Goal: Task Accomplishment & Management: Complete application form

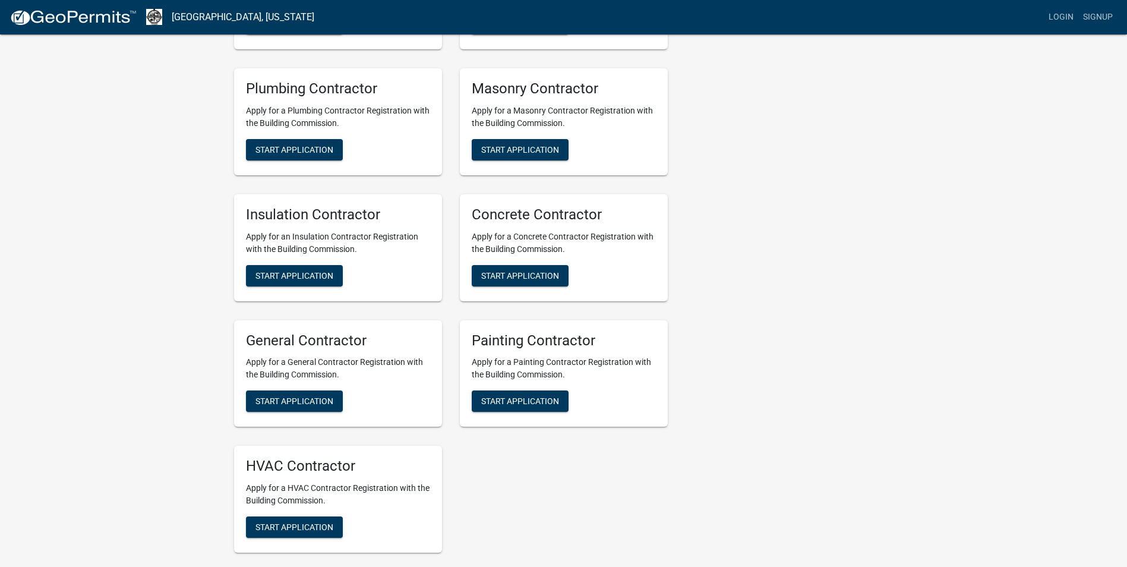
scroll to position [475, 0]
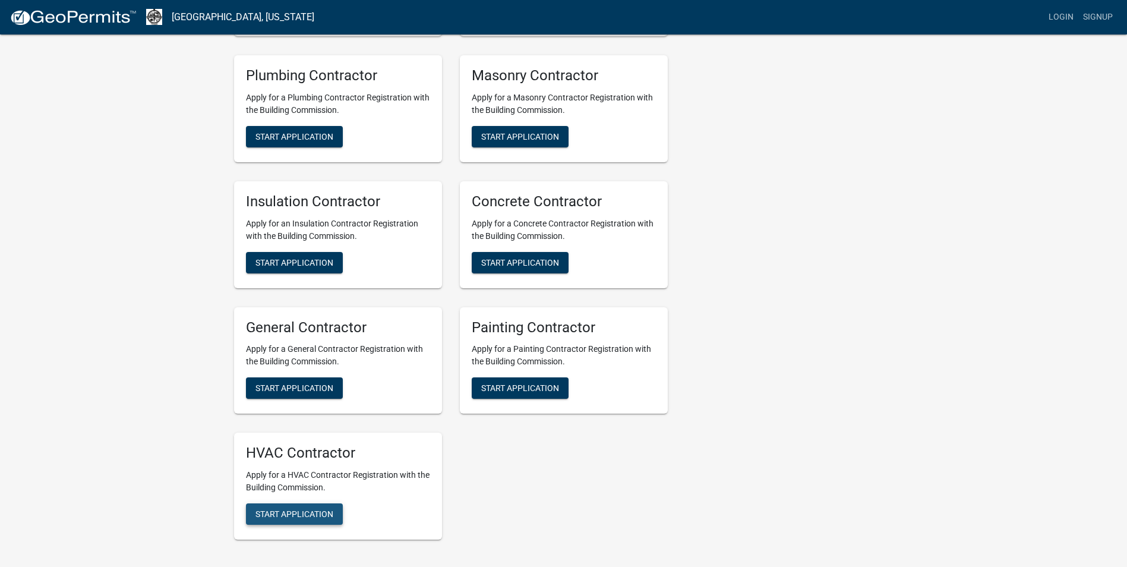
click at [279, 508] on button "Start Application" at bounding box center [294, 513] width 97 height 21
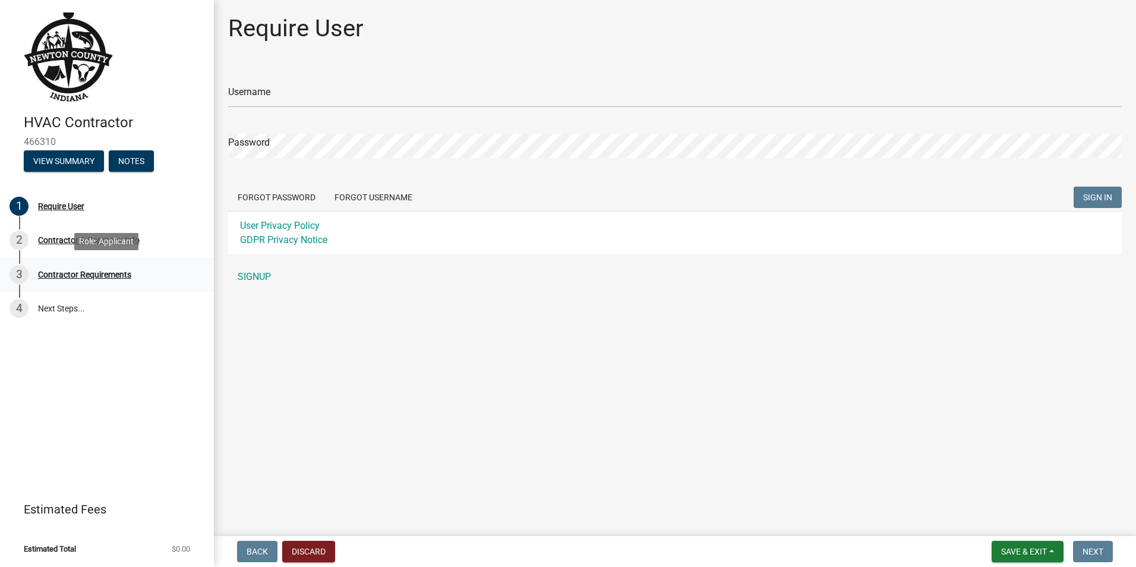
click at [87, 279] on div "Contractor Requirements" at bounding box center [84, 274] width 93 height 8
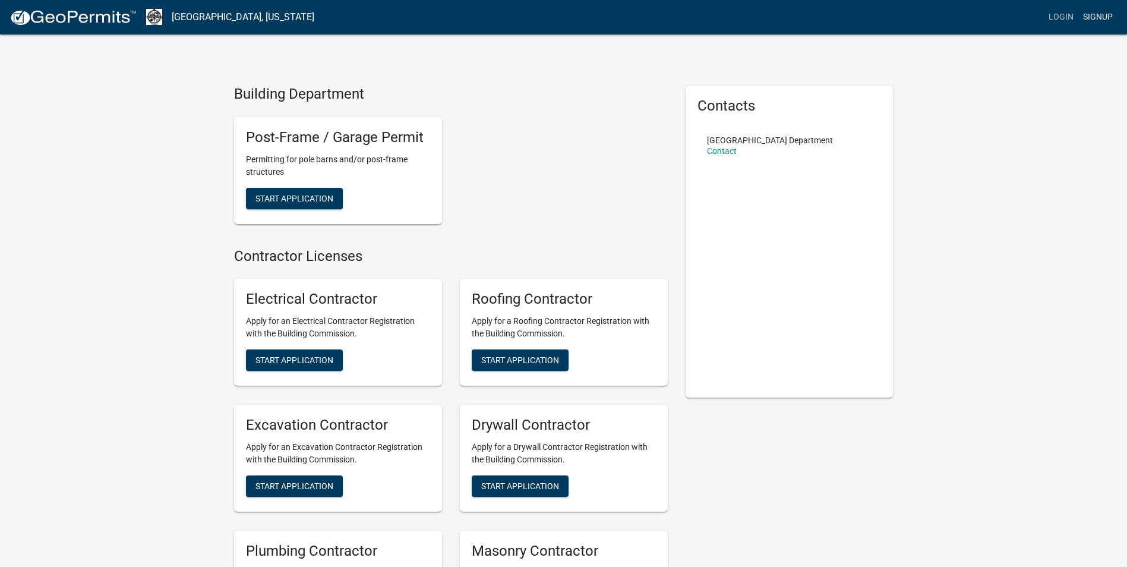
click at [1105, 17] on link "Signup" at bounding box center [1097, 17] width 39 height 23
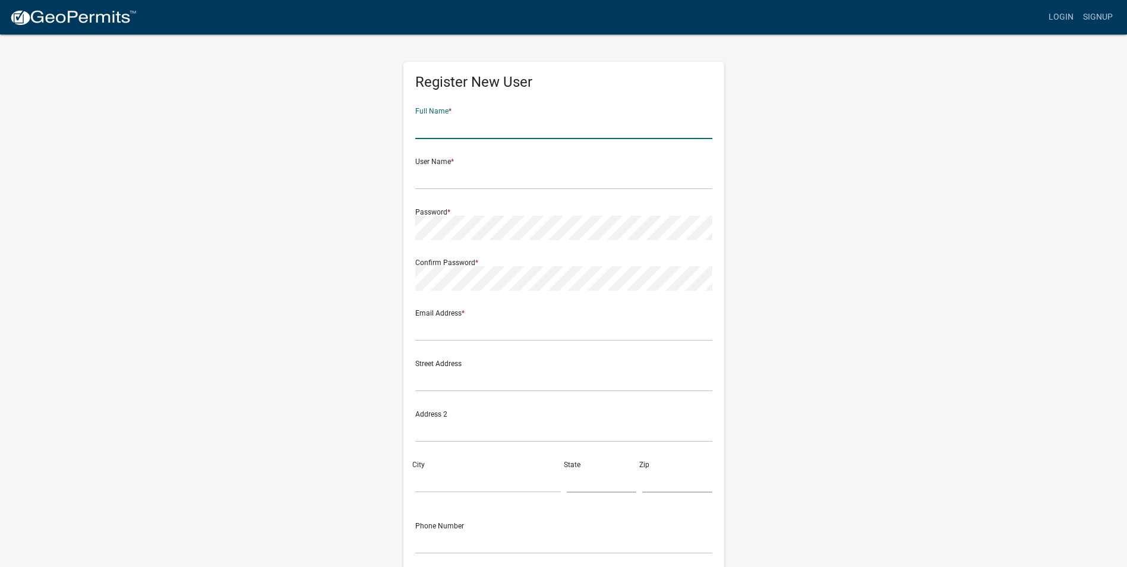
click at [435, 128] on input "text" at bounding box center [563, 127] width 297 height 24
type input "Dave Mecklenburg"
type input "[PERSON_NAME][EMAIL_ADDRESS][DOMAIN_NAME]"
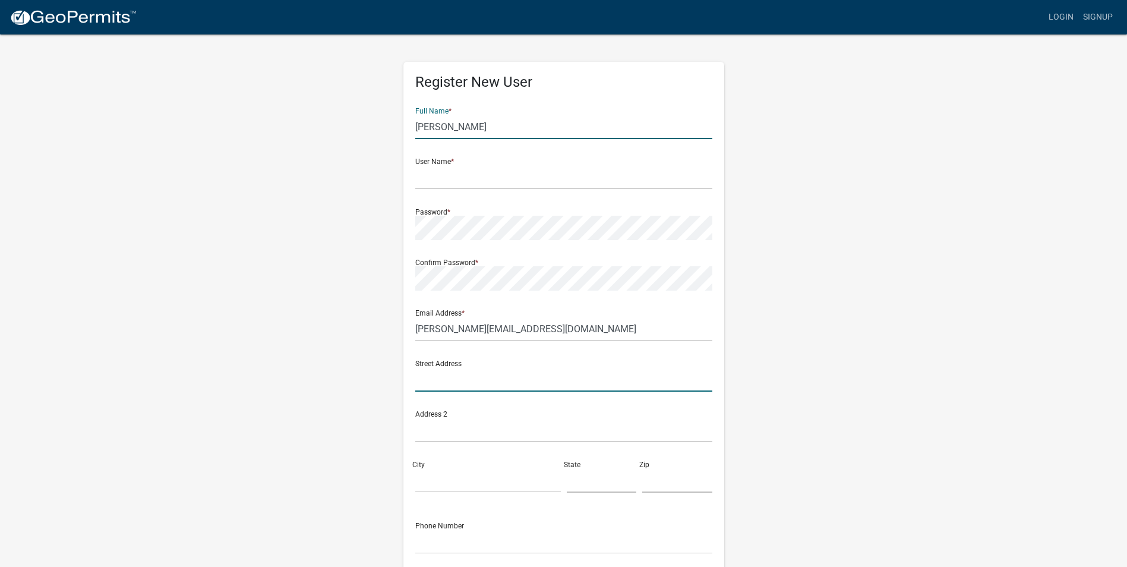
type input "[STREET_ADDRESS]"
type input "[GEOGRAPHIC_DATA]"
type input "IN"
type input "47904"
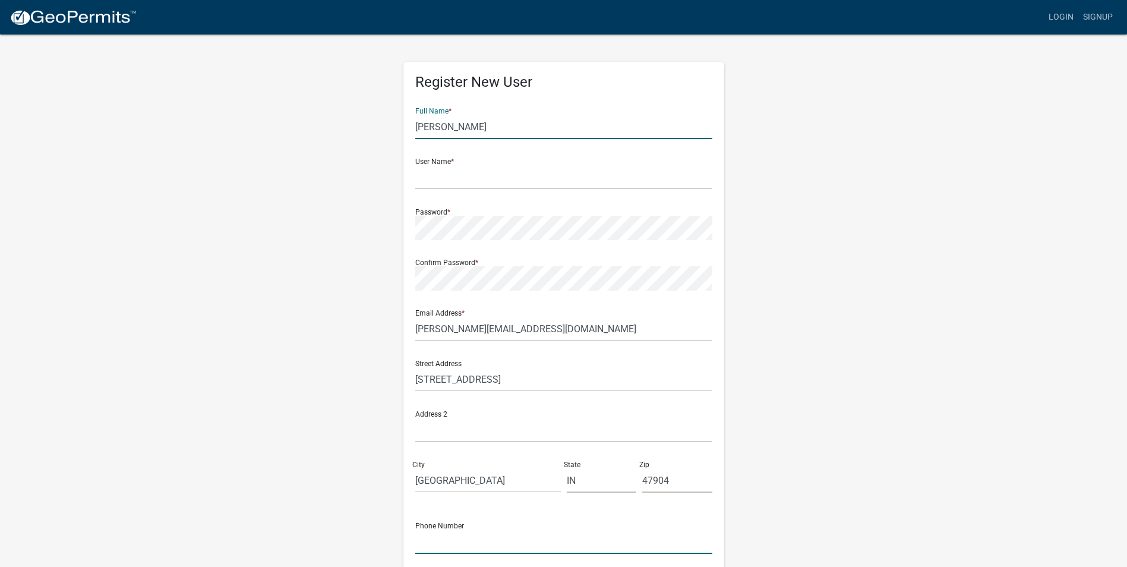
type input "7654477555"
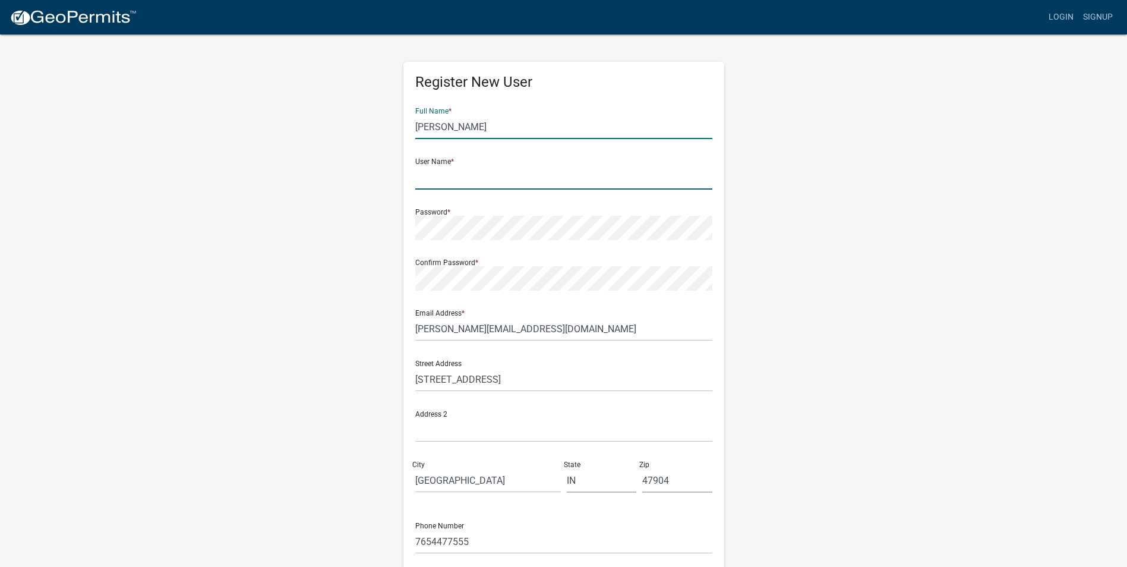
click at [457, 175] on input "text" at bounding box center [563, 177] width 297 height 24
type input "Dmecko"
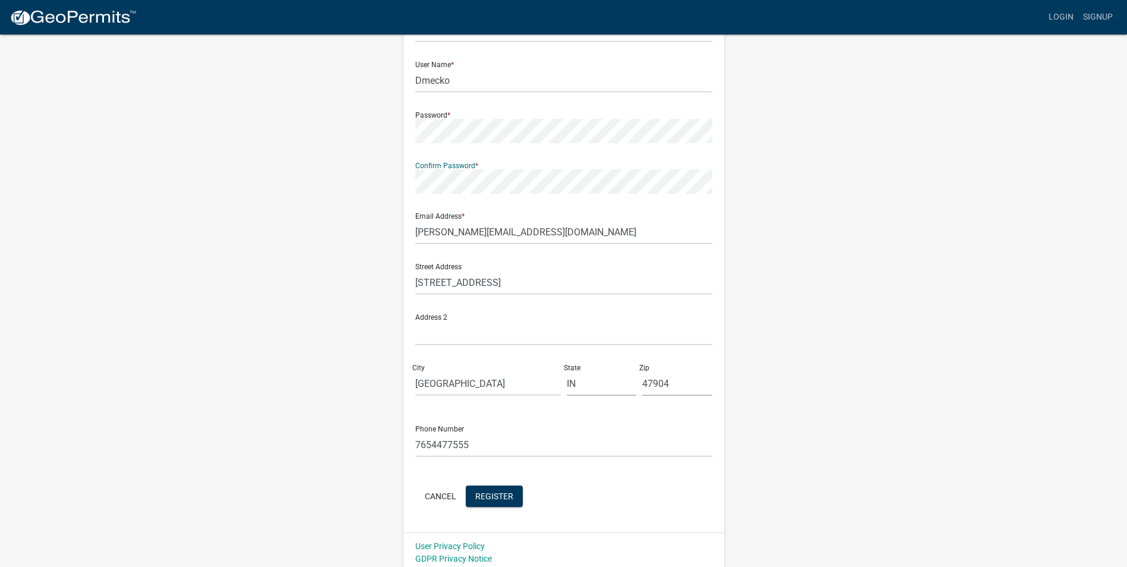
scroll to position [102, 0]
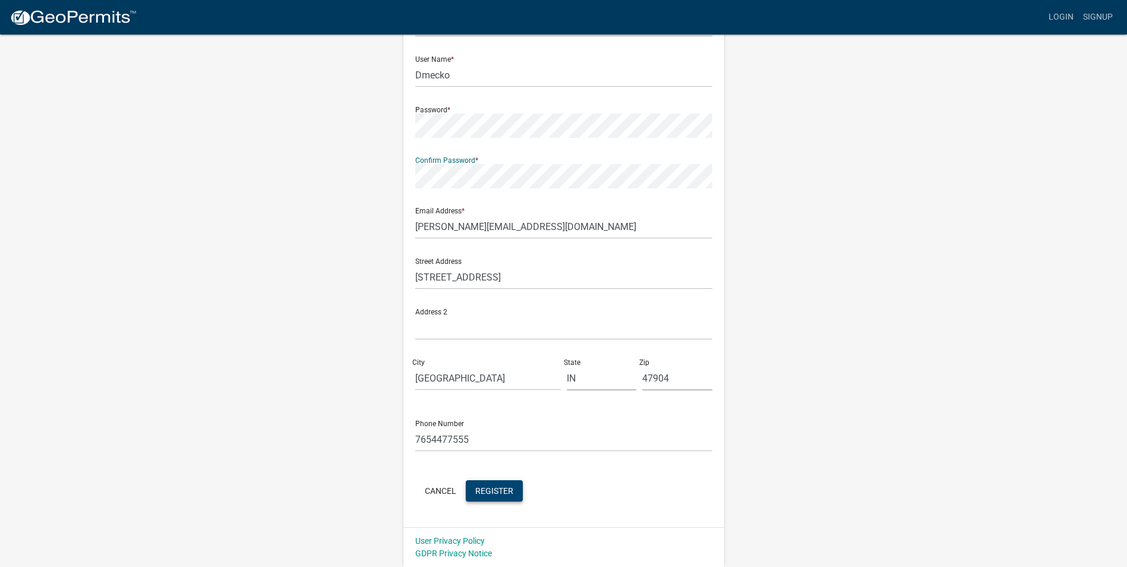
click at [500, 492] on span "Register" at bounding box center [494, 490] width 38 height 10
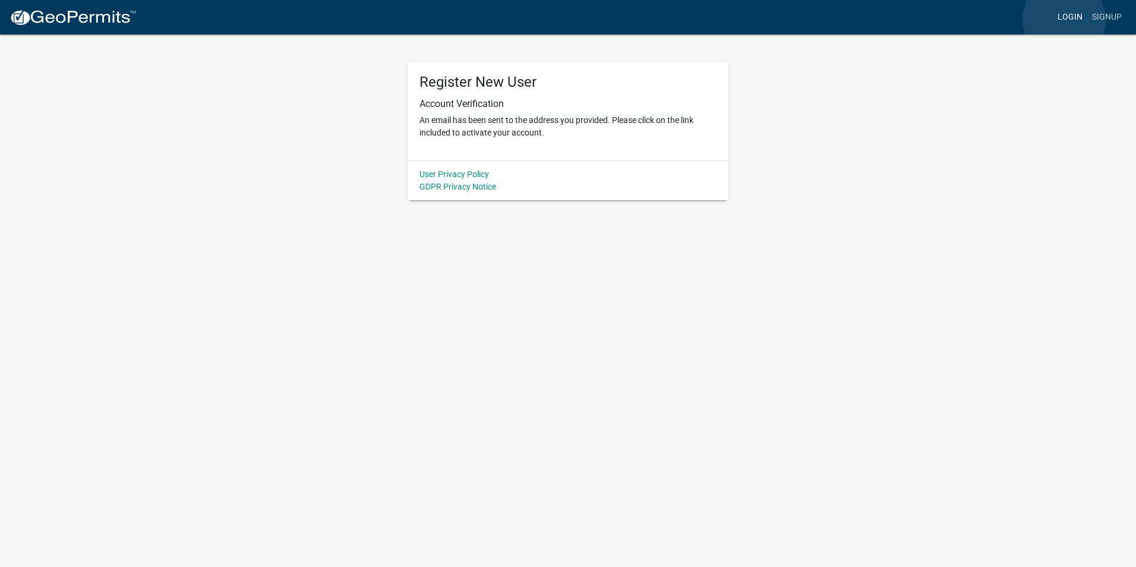
click at [1064, 20] on link "Login" at bounding box center [1070, 17] width 34 height 23
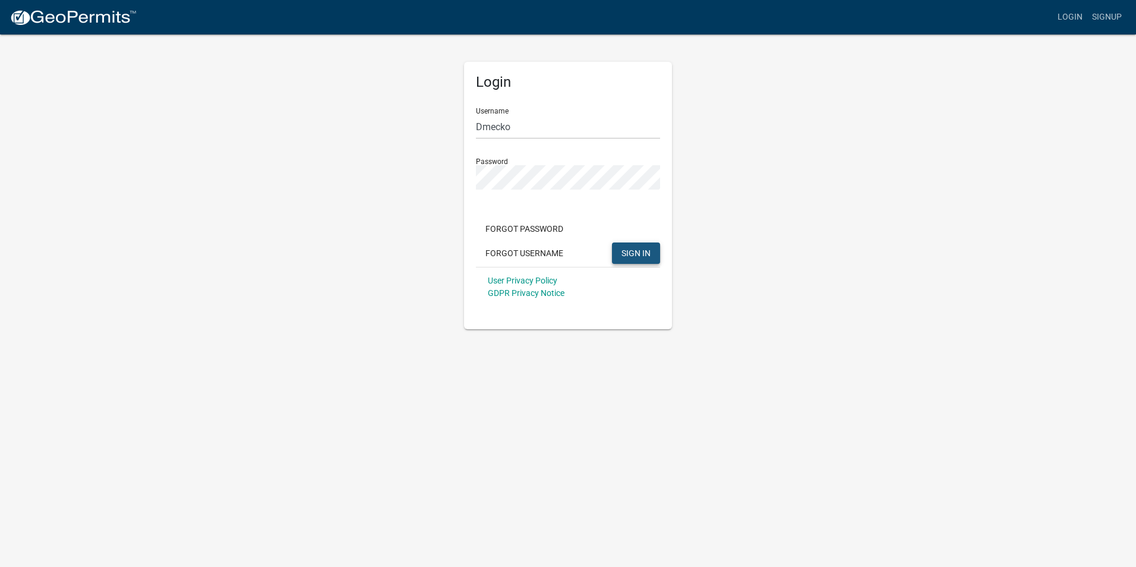
click at [639, 257] on span "SIGN IN" at bounding box center [635, 253] width 29 height 10
click at [639, 249] on span "SIGN IN" at bounding box center [635, 253] width 29 height 10
click at [629, 251] on span "SIGN IN" at bounding box center [635, 253] width 29 height 10
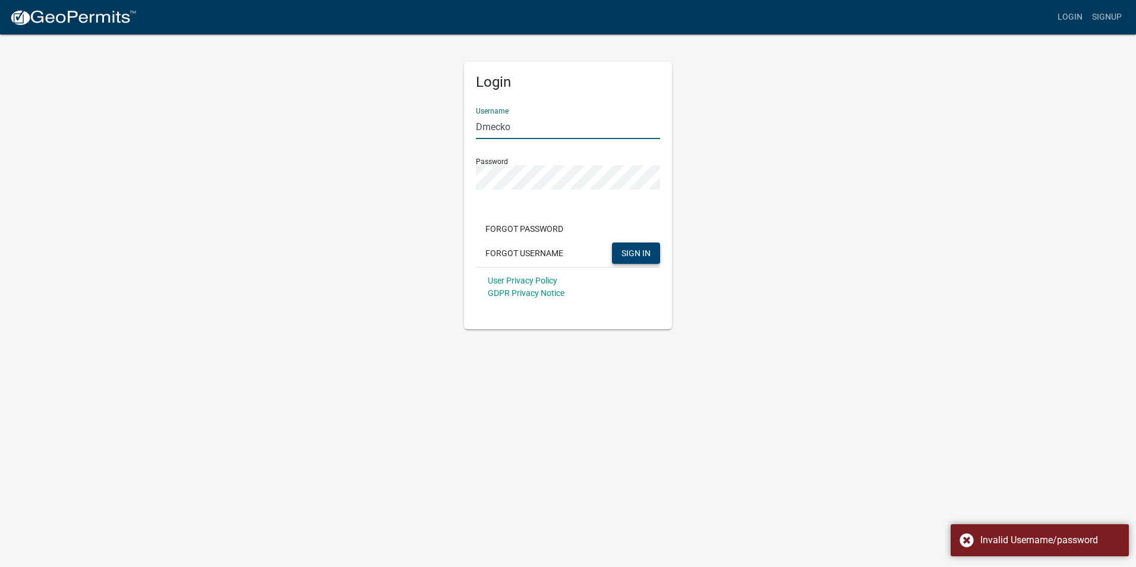
click at [540, 130] on input "Dmecko" at bounding box center [568, 127] width 184 height 24
drag, startPoint x: 540, startPoint y: 130, endPoint x: 462, endPoint y: 125, distance: 78.6
click at [462, 125] on div "Login Username Dmecko Password Forgot Password Forgot Username SIGN IN User Pri…" at bounding box center [568, 181] width 226 height 296
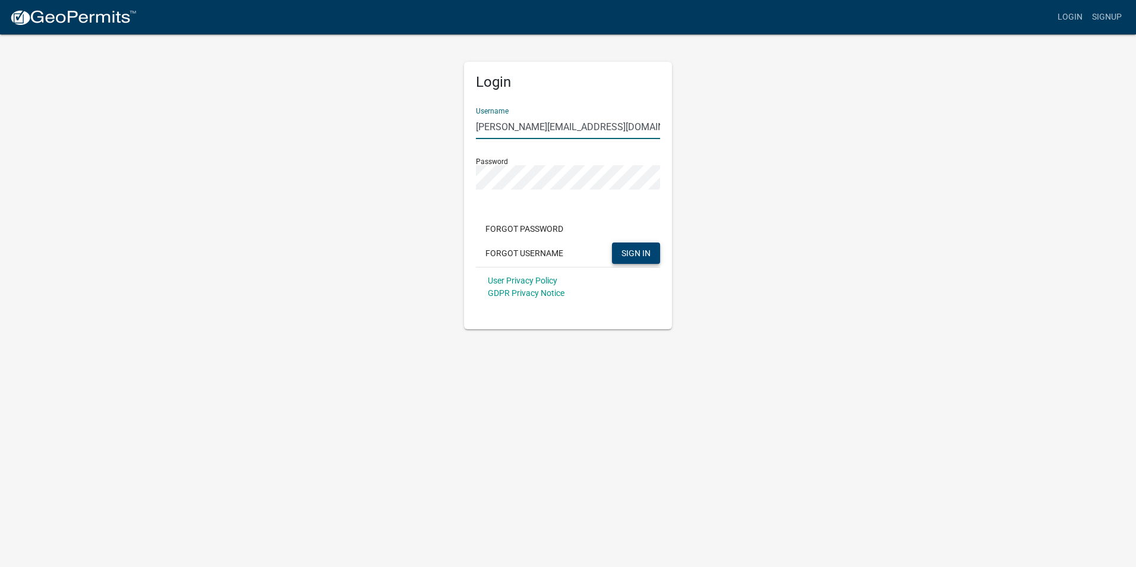
click at [640, 252] on span "SIGN IN" at bounding box center [635, 253] width 29 height 10
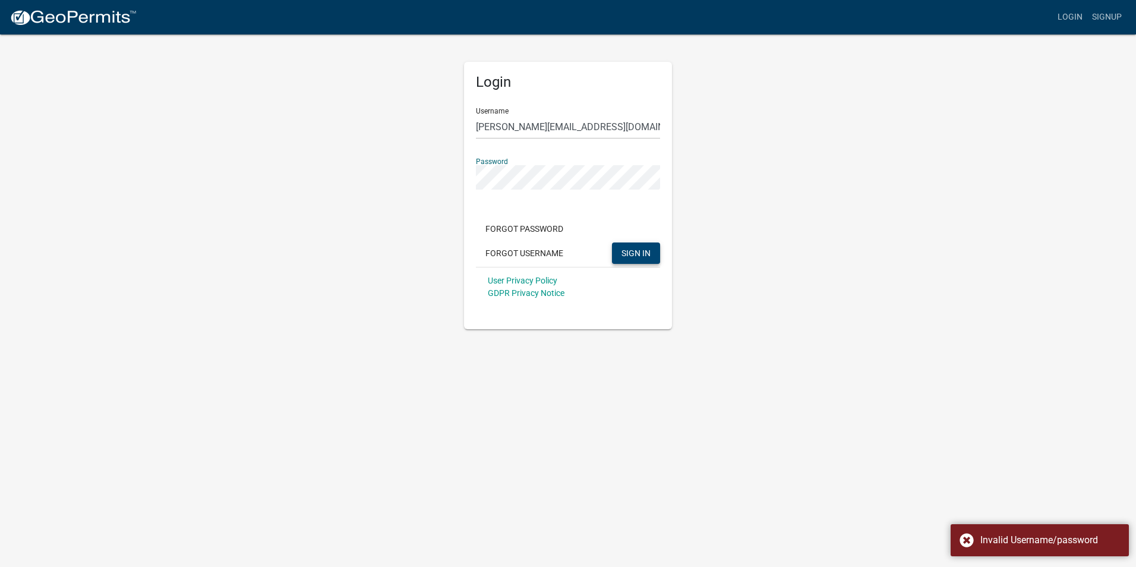
click at [467, 173] on div "Login Username dave@meckosheating.com Password Forgot Password Forgot Username …" at bounding box center [568, 195] width 208 height 267
click at [608, 299] on div "User Privacy Policy GDPR Privacy Notice" at bounding box center [568, 287] width 184 height 40
click at [624, 257] on span "SIGN IN" at bounding box center [635, 253] width 29 height 10
click at [624, 255] on span "SIGN IN" at bounding box center [635, 253] width 29 height 10
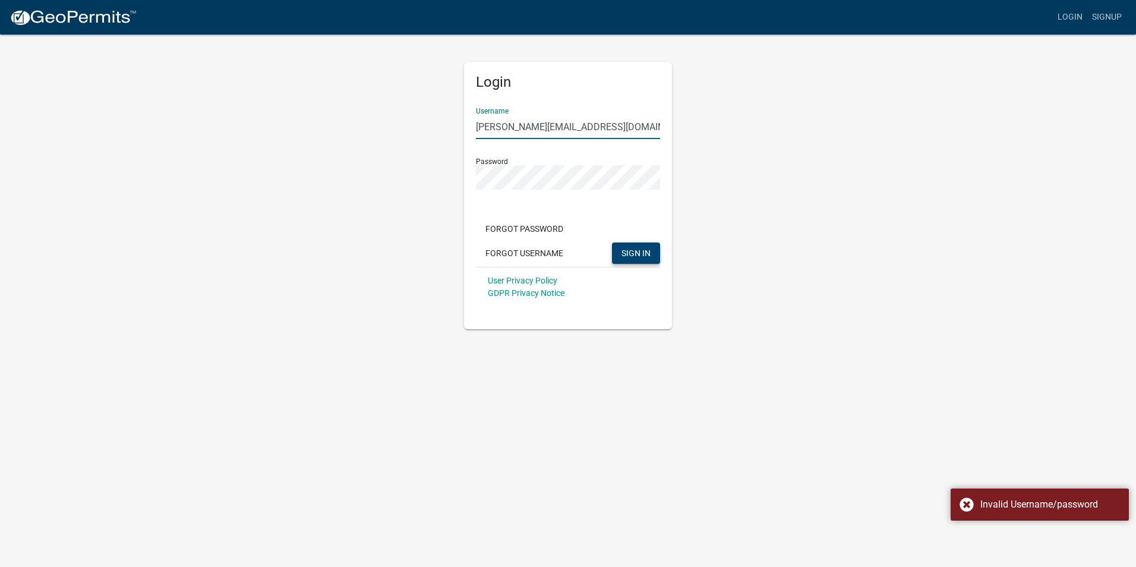
drag, startPoint x: 602, startPoint y: 123, endPoint x: 471, endPoint y: 120, distance: 130.7
click at [471, 120] on div "Login Username dave@meckosheating.com Password Forgot Password Forgot Username …" at bounding box center [568, 195] width 208 height 267
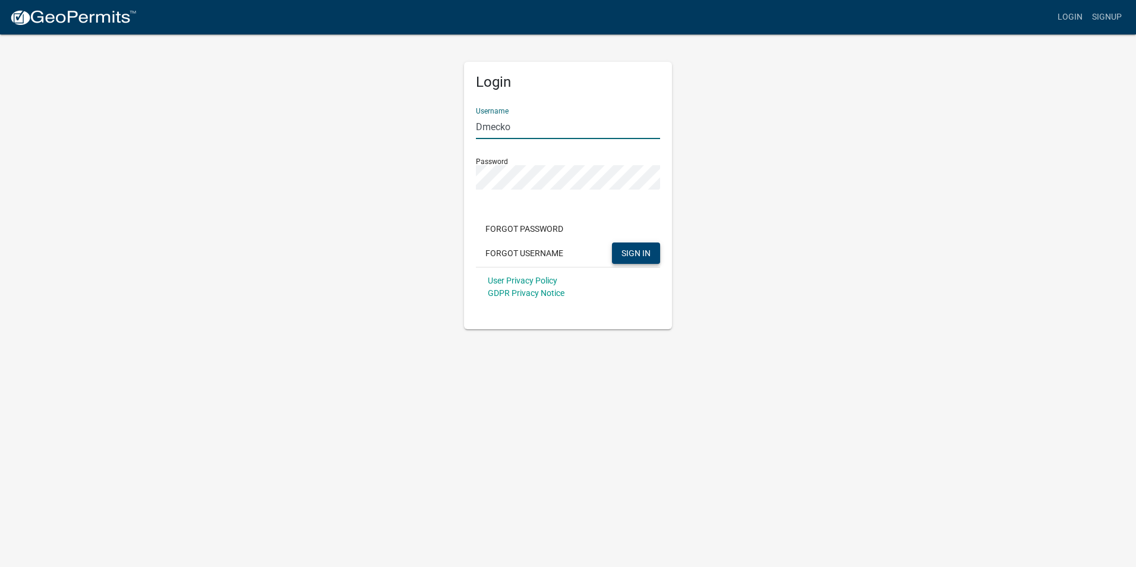
type input "Dmecko"
click at [638, 255] on span "SIGN IN" at bounding box center [635, 253] width 29 height 10
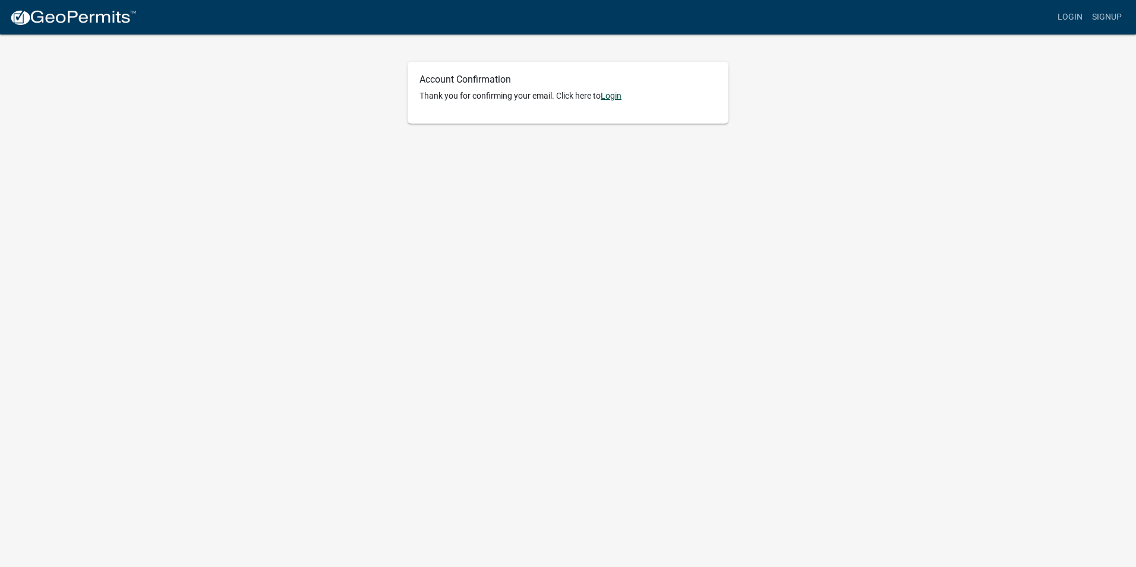
click at [616, 93] on link "Login" at bounding box center [611, 96] width 21 height 10
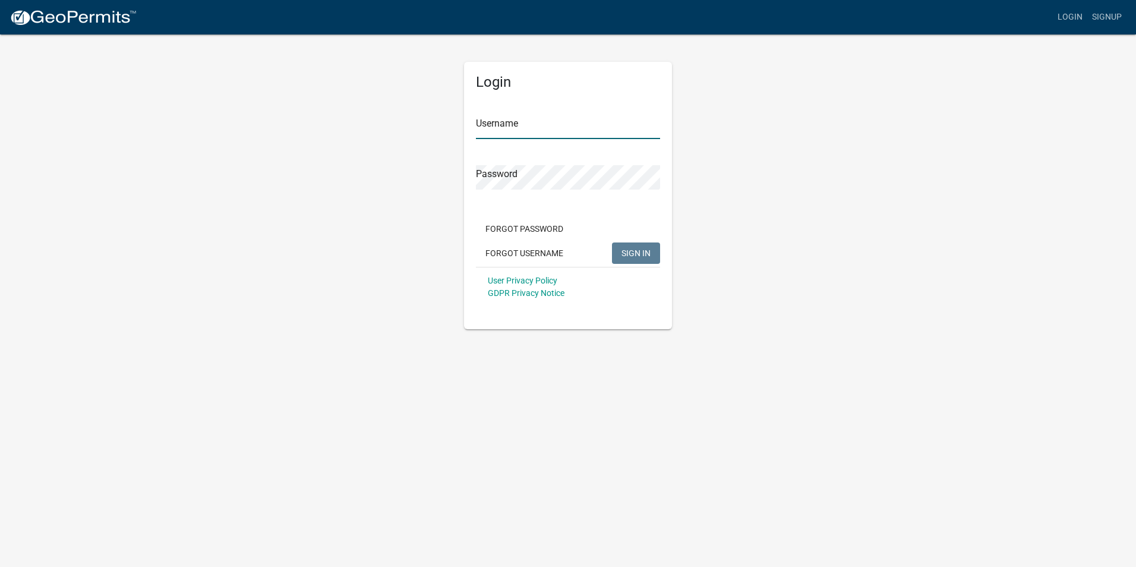
type input "Dmecko"
click at [639, 251] on span "SIGN IN" at bounding box center [635, 253] width 29 height 10
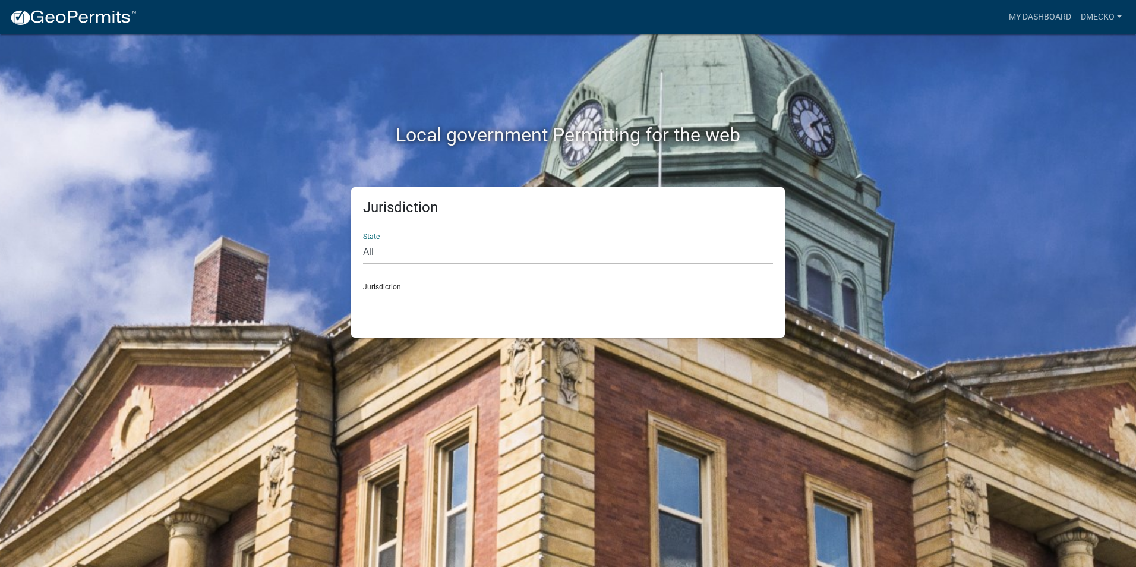
click at [425, 246] on select "All [US_STATE] [US_STATE] [US_STATE] [US_STATE] [US_STATE] [US_STATE] [US_STATE…" at bounding box center [568, 252] width 410 height 24
select select "[US_STATE]"
click at [363, 240] on select "All [US_STATE] [US_STATE] [US_STATE] [US_STATE] [US_STATE] [US_STATE] [US_STATE…" at bounding box center [568, 252] width 410 height 24
click at [406, 298] on select "City of [GEOGRAPHIC_DATA], [US_STATE] City of [GEOGRAPHIC_DATA], [US_STATE] Cit…" at bounding box center [568, 303] width 410 height 24
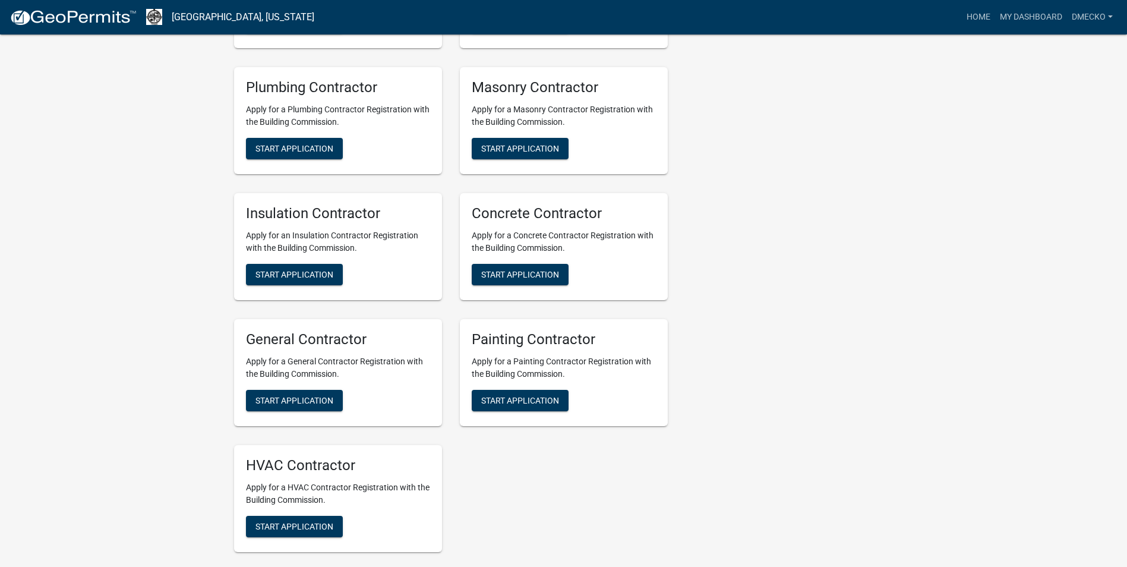
scroll to position [620, 0]
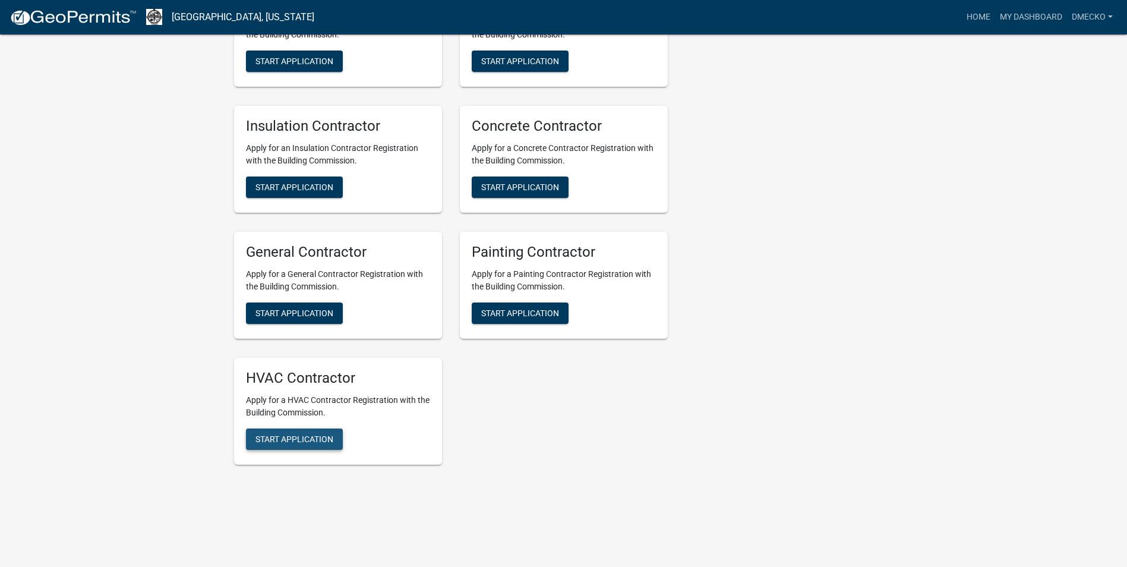
click at [317, 430] on button "Start Application" at bounding box center [294, 438] width 97 height 21
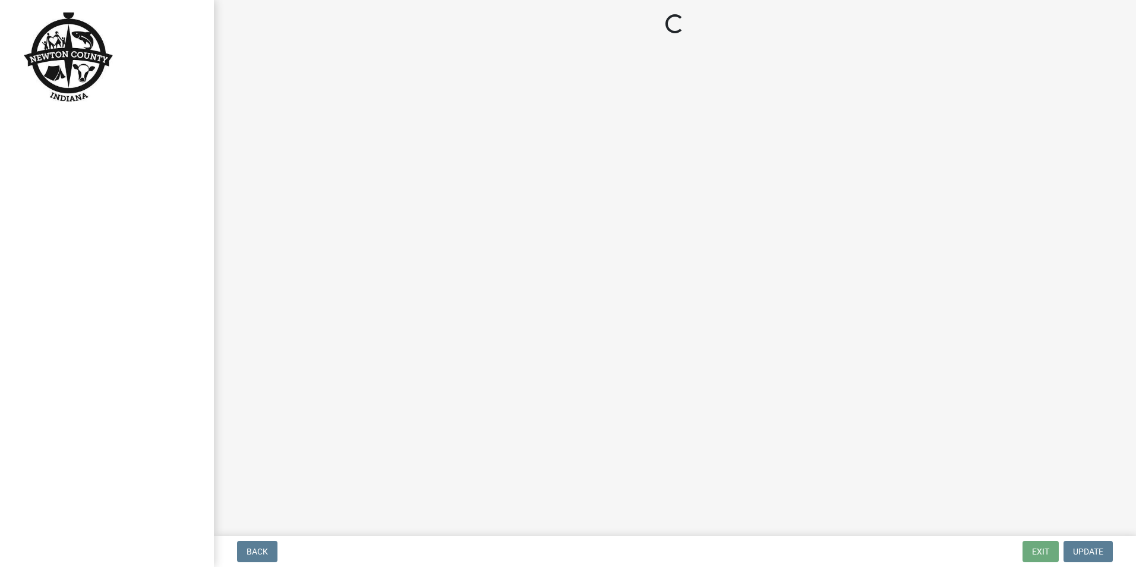
select select "IN"
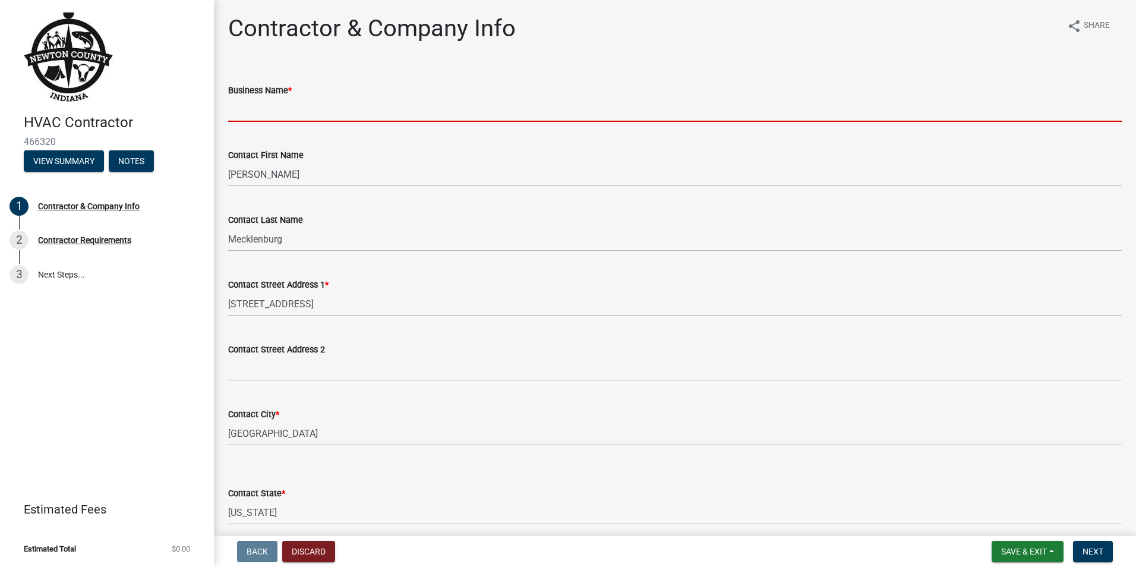
click at [276, 105] on input "Business Name *" at bounding box center [675, 109] width 894 height 24
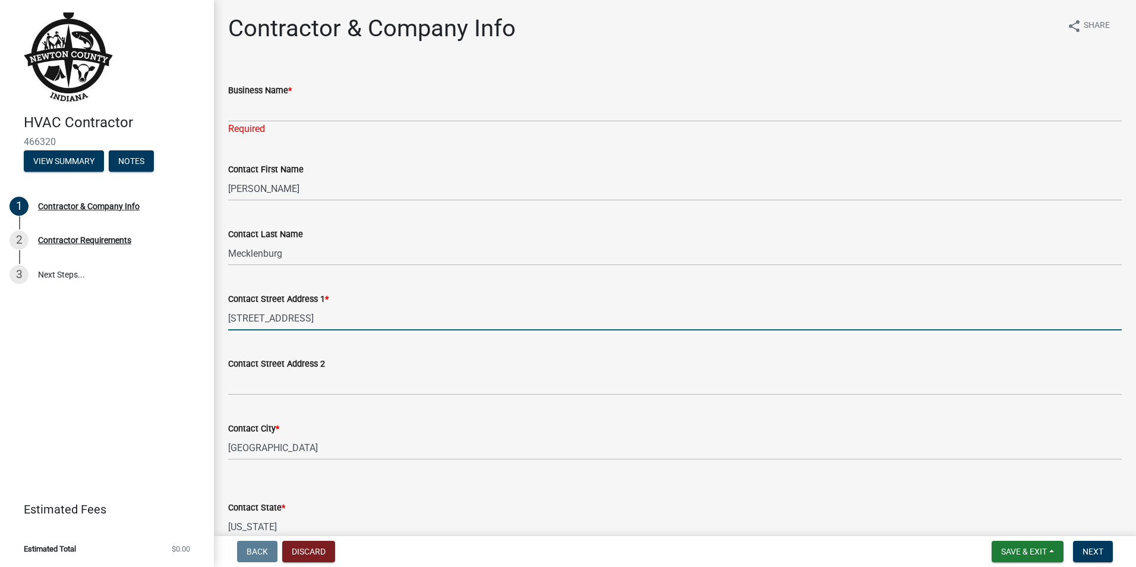
click at [780, 299] on form "Contact Street Address 1 * [STREET_ADDRESS]" at bounding box center [675, 311] width 894 height 39
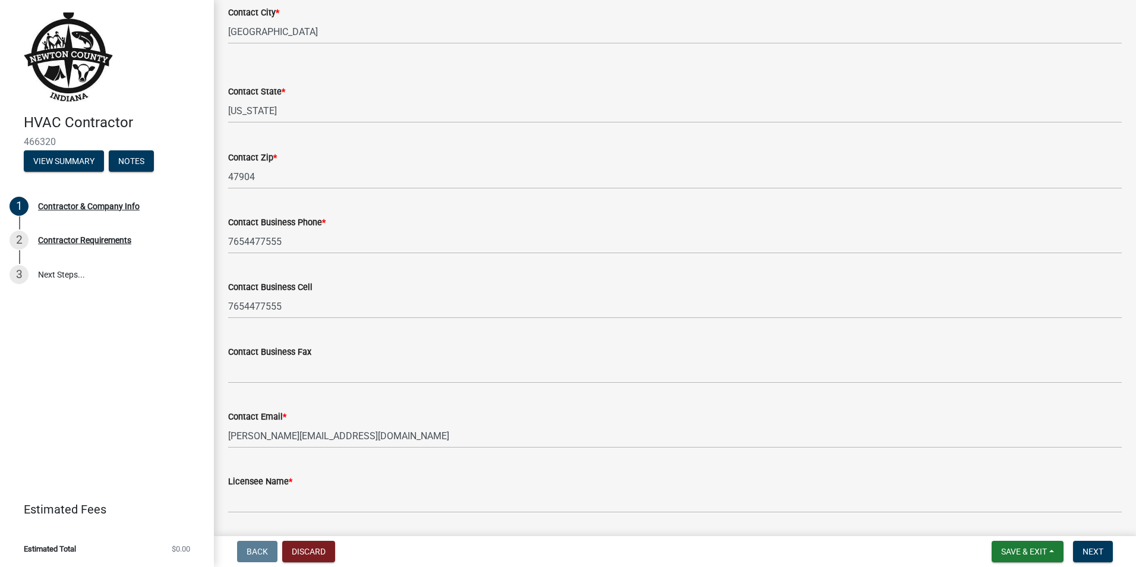
scroll to position [453, 0]
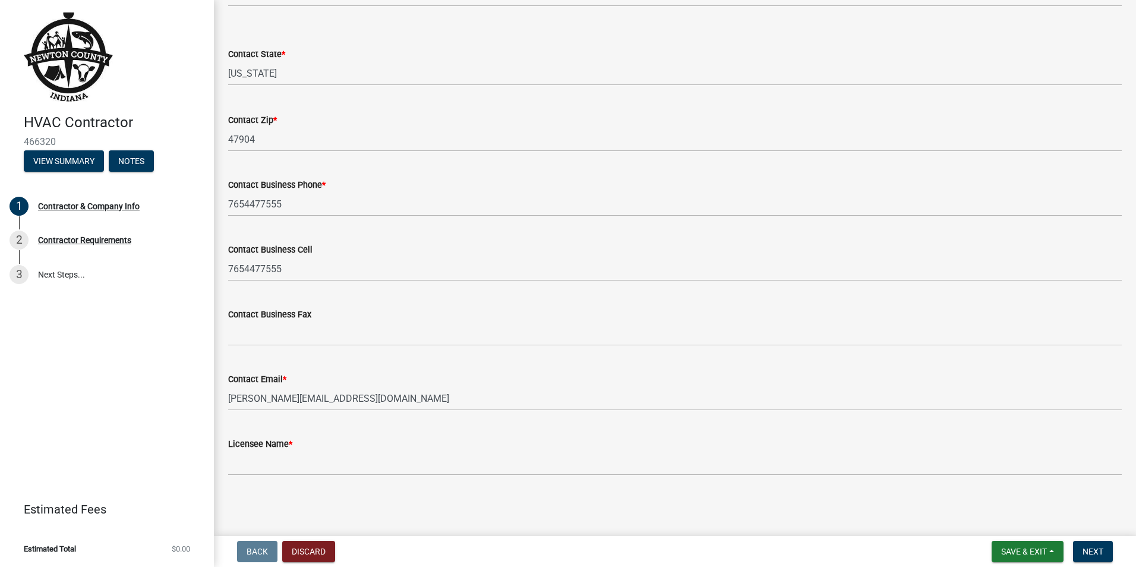
click at [649, 354] on wm-data-entity-input "Contact Business Fax" at bounding box center [675, 323] width 894 height 65
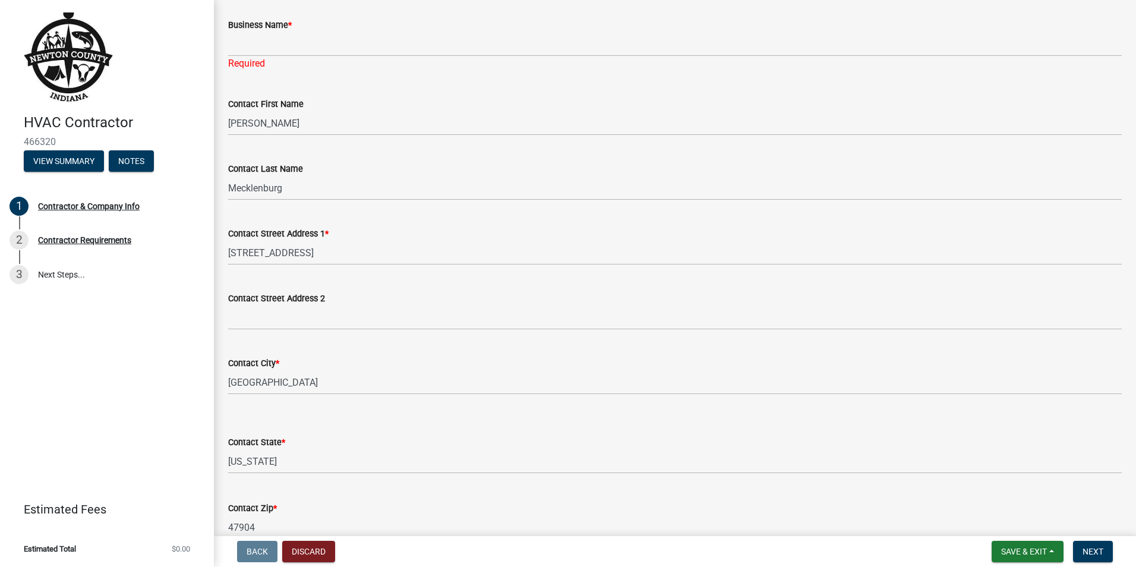
scroll to position [0, 0]
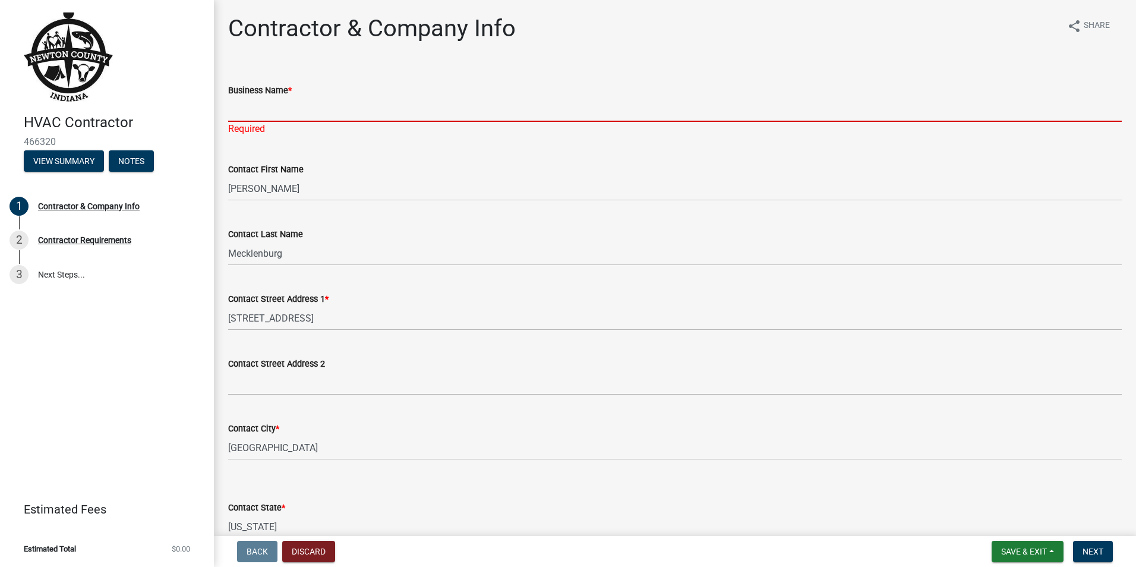
click at [252, 103] on input "Business Name *" at bounding box center [675, 109] width 894 height 24
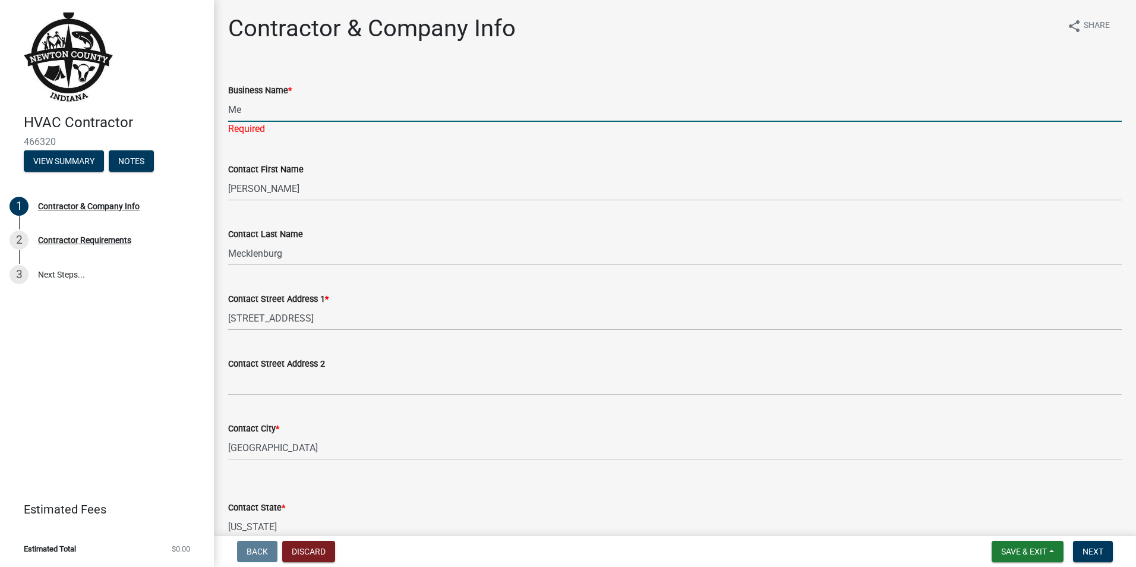
type input "M"
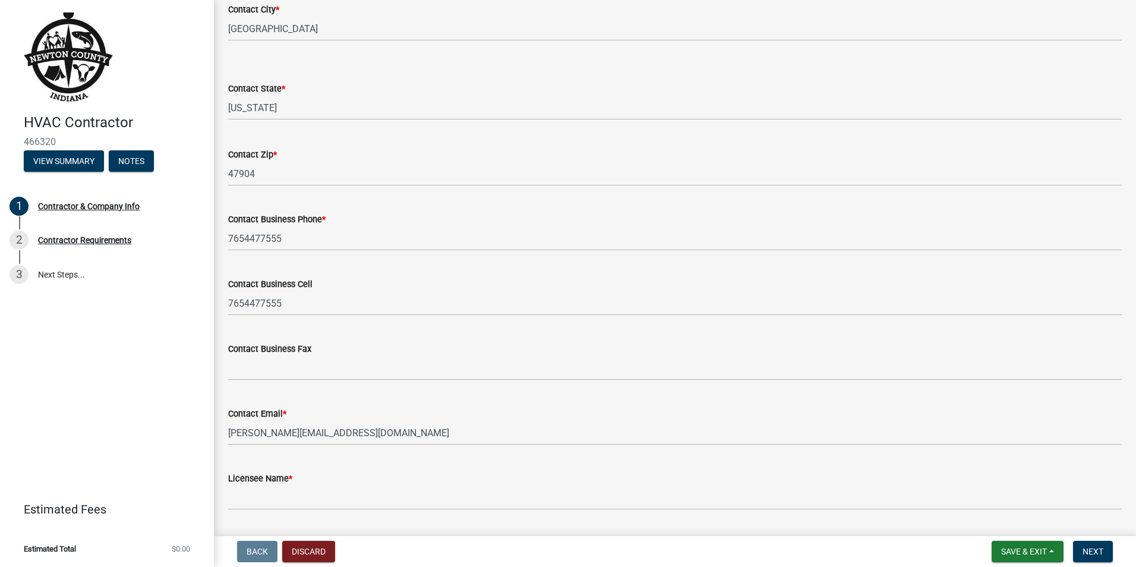
scroll to position [439, 0]
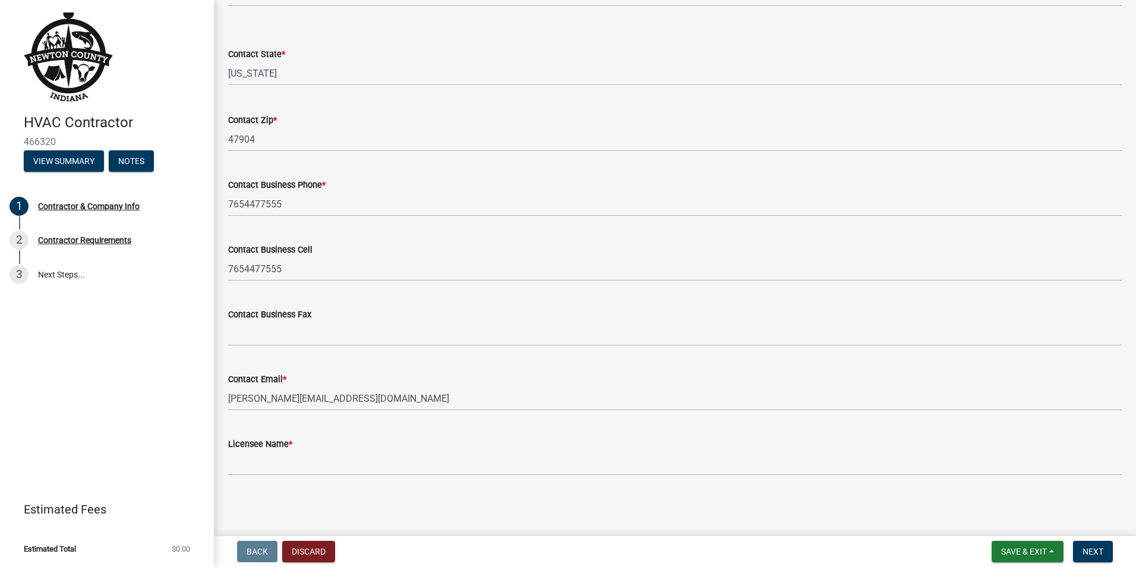
type input "[PERSON_NAME] Heating and Cooling"
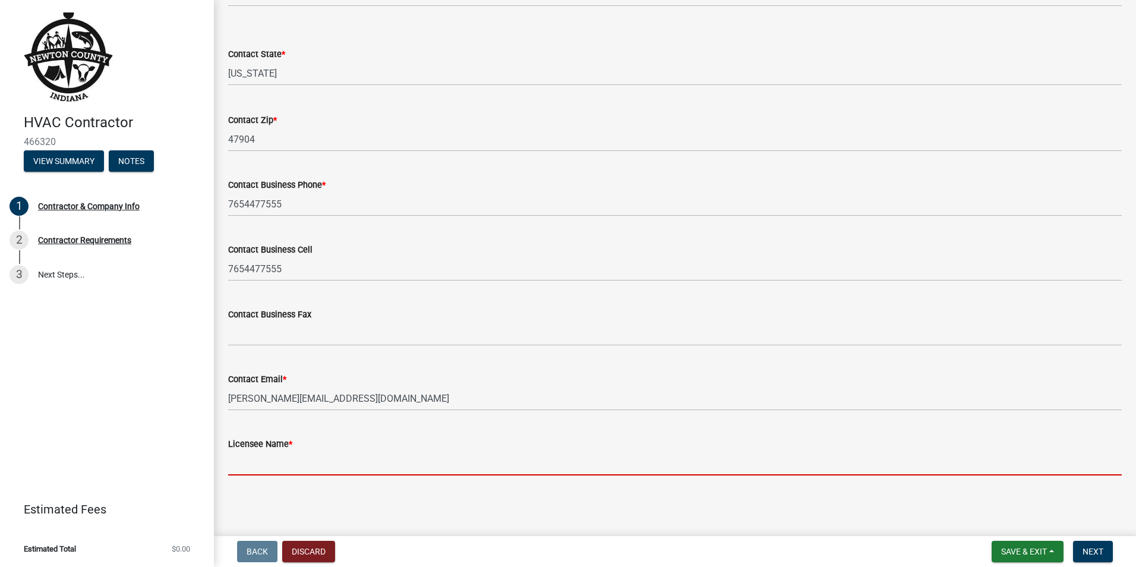
click at [247, 455] on input "Licensee Name *" at bounding box center [675, 463] width 894 height 24
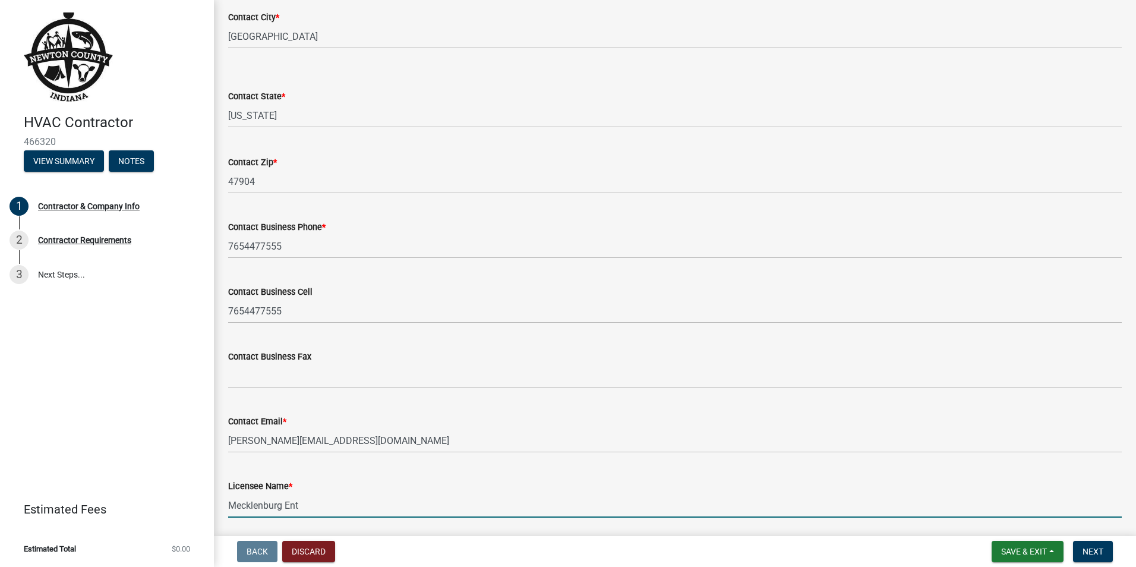
scroll to position [380, 0]
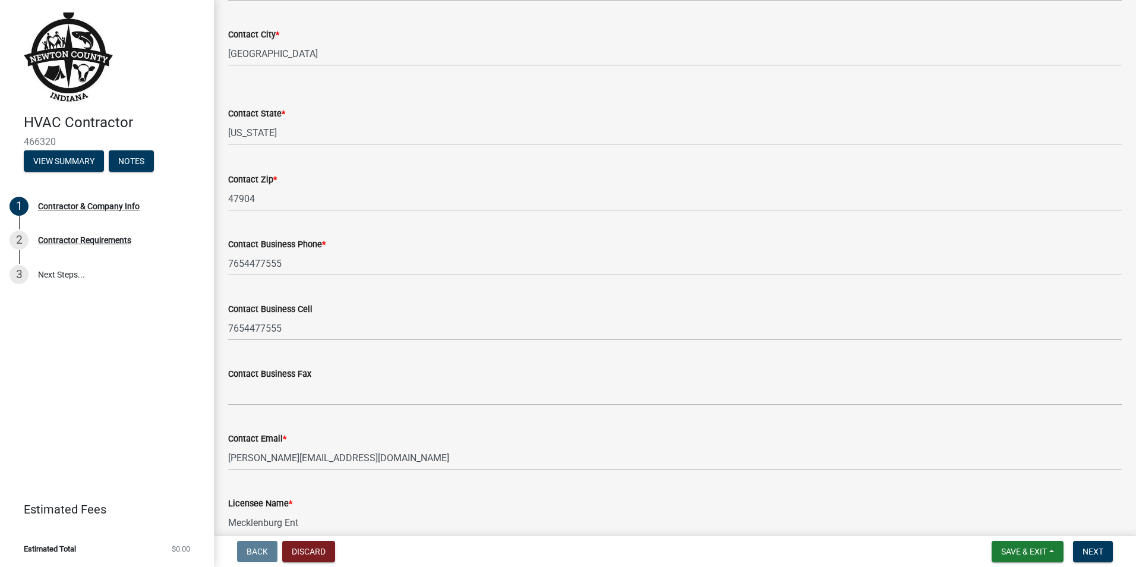
type input "Mecklenburg Ent"
click at [1102, 539] on nav "Back Discard Save & Exit Save Save & Exit Next" at bounding box center [675, 551] width 922 height 31
click at [1092, 550] on span "Next" at bounding box center [1093, 552] width 21 height 10
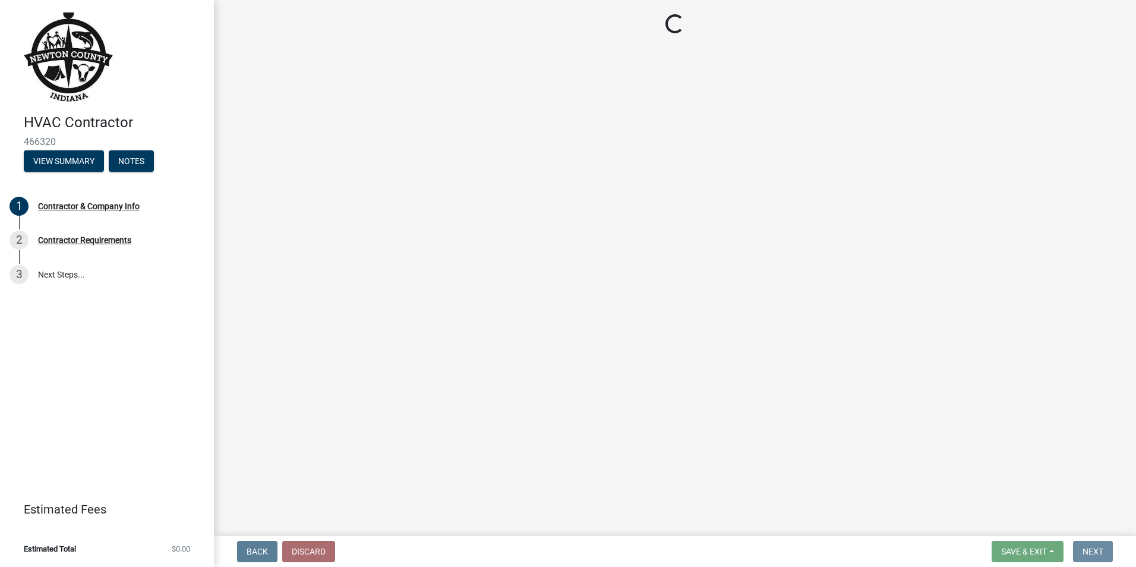
scroll to position [0, 0]
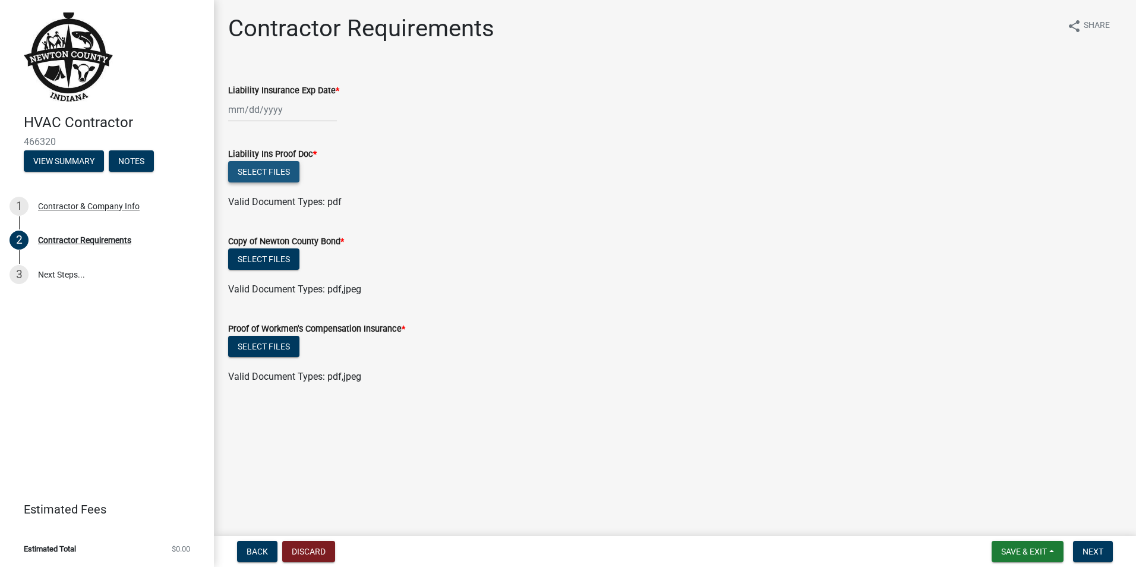
click at [268, 173] on button "Select files" at bounding box center [263, 171] width 71 height 21
click at [270, 260] on button "Select files" at bounding box center [263, 258] width 71 height 21
click at [265, 166] on button "Select files" at bounding box center [263, 171] width 71 height 21
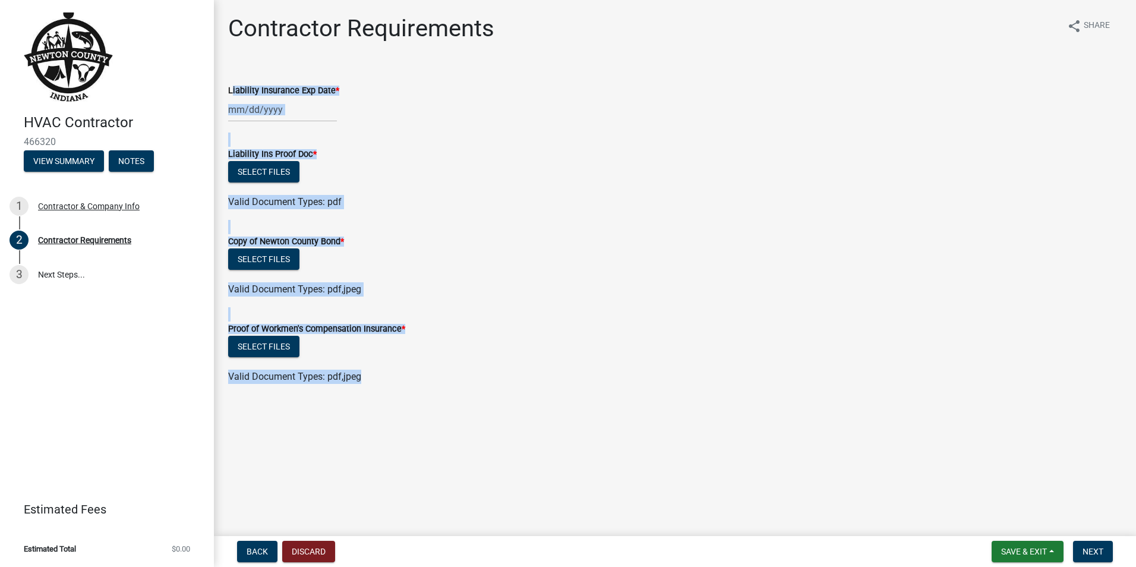
drag, startPoint x: 482, startPoint y: 414, endPoint x: 228, endPoint y: 74, distance: 424.3
click at [228, 74] on main "Contractor Requirements share Share Liability Insurance Exp Date * Liability In…" at bounding box center [675, 265] width 922 height 531
click at [575, 471] on main "Contractor Requirements share Share Liability Insurance Exp Date * Liability In…" at bounding box center [675, 265] width 922 height 531
